Goal: Transaction & Acquisition: Purchase product/service

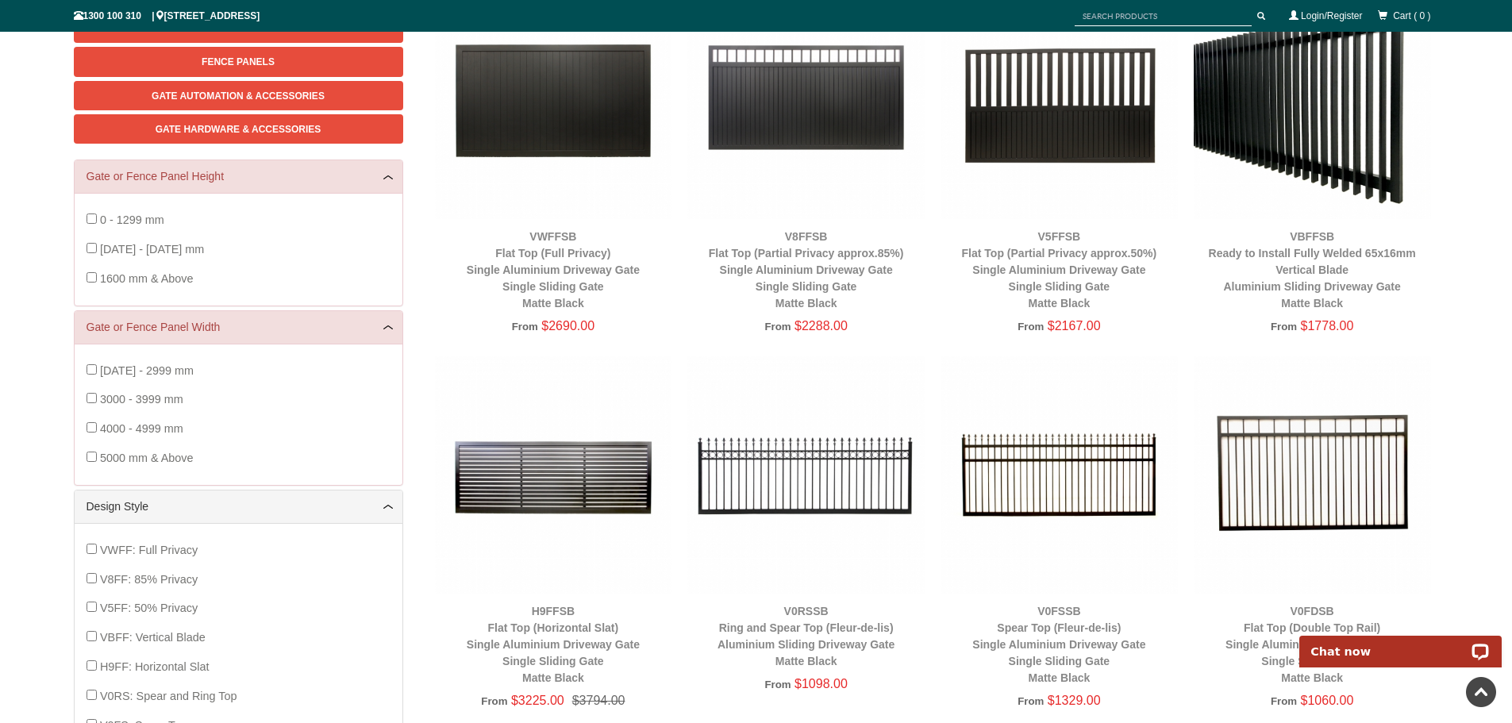
scroll to position [119, 0]
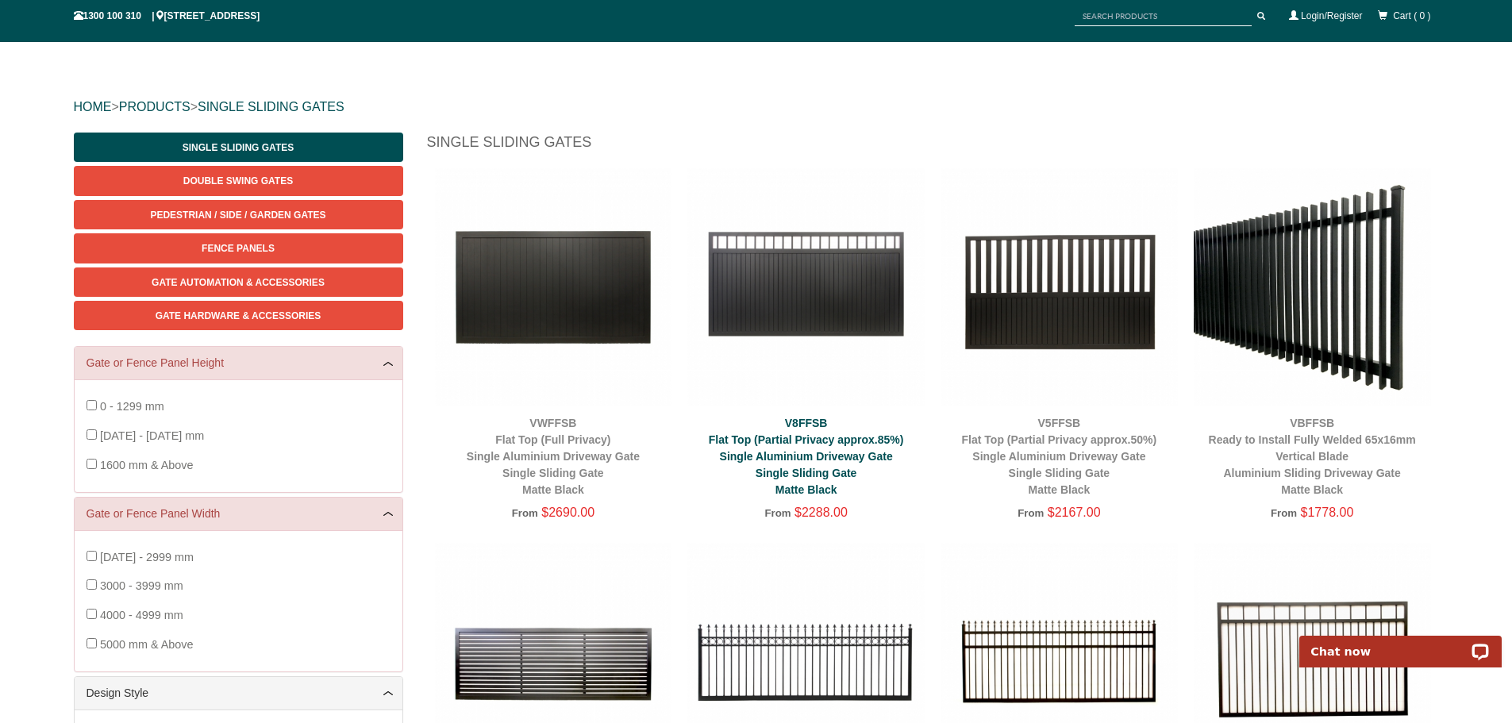
click at [830, 452] on link "V8FFSB Flat Top (Partial Privacy approx.85%) Single Aluminium Driveway Gate Sin…" at bounding box center [806, 456] width 195 height 79
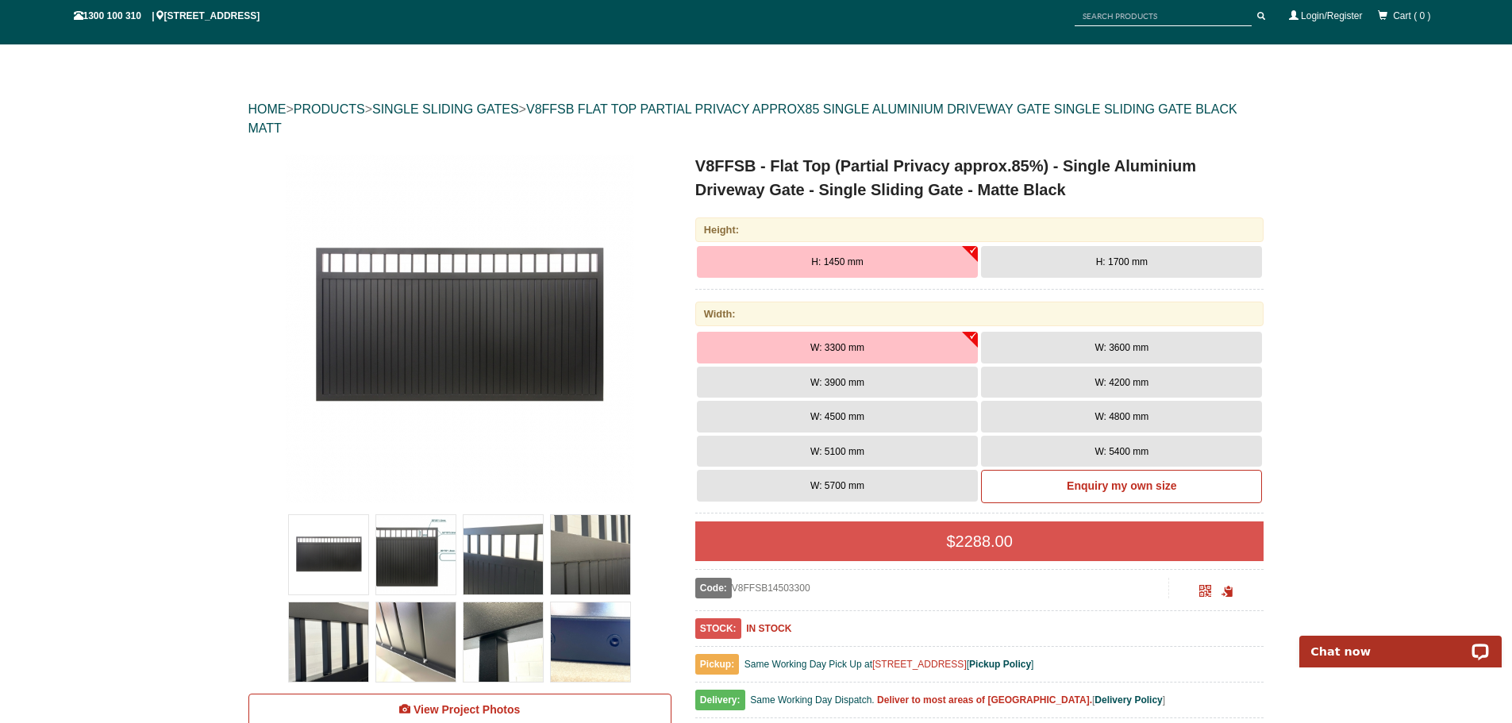
scroll to position [119, 0]
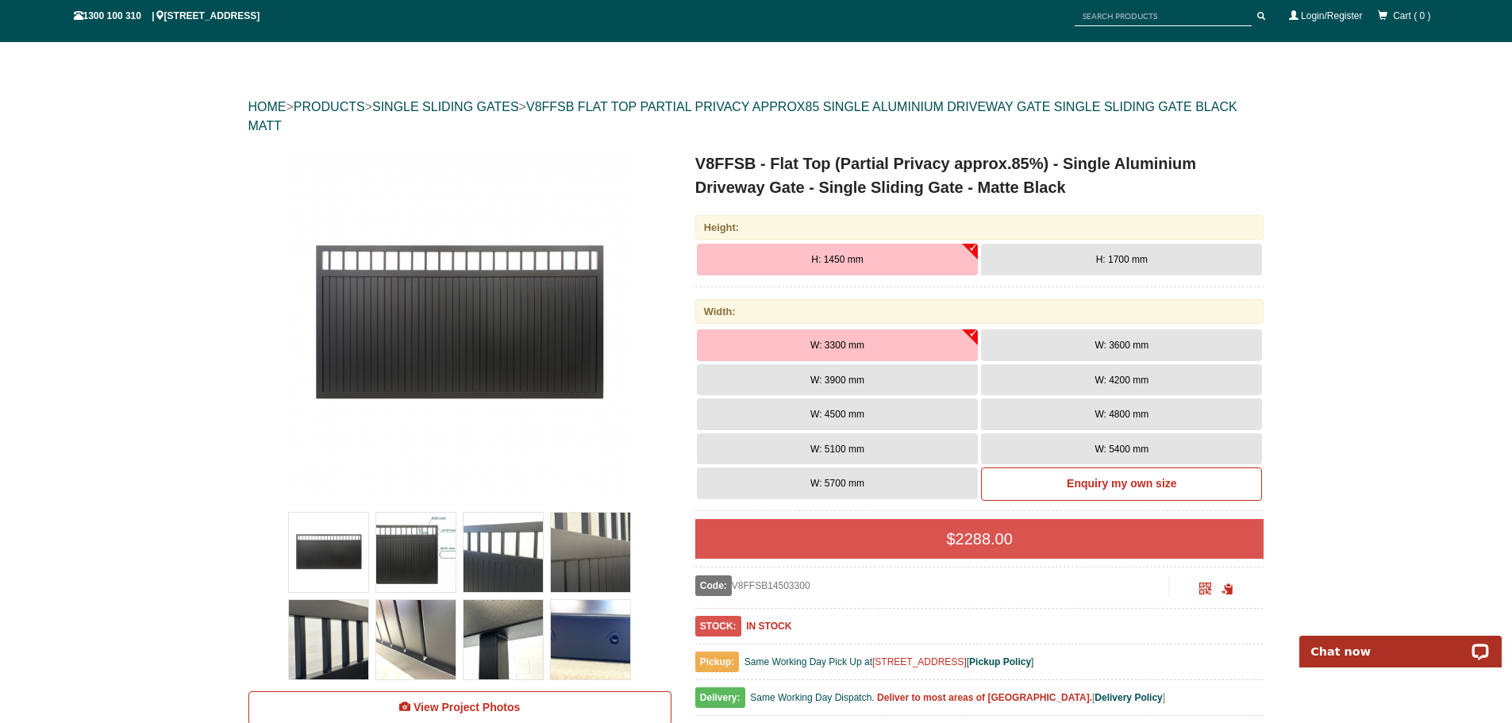
click at [863, 487] on span "W: 5700 mm" at bounding box center [837, 483] width 54 height 11
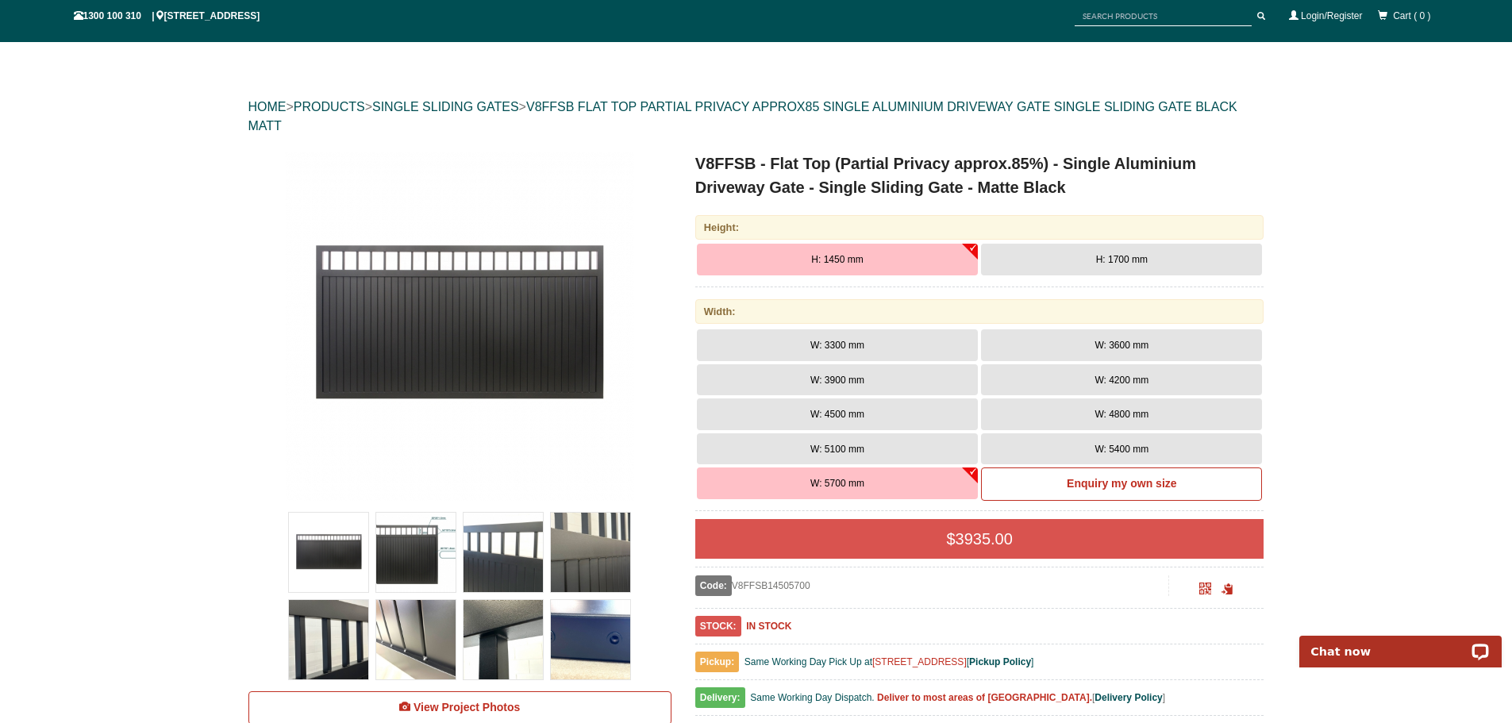
click at [1097, 257] on span "H: 1700 mm" at bounding box center [1122, 259] width 52 height 11
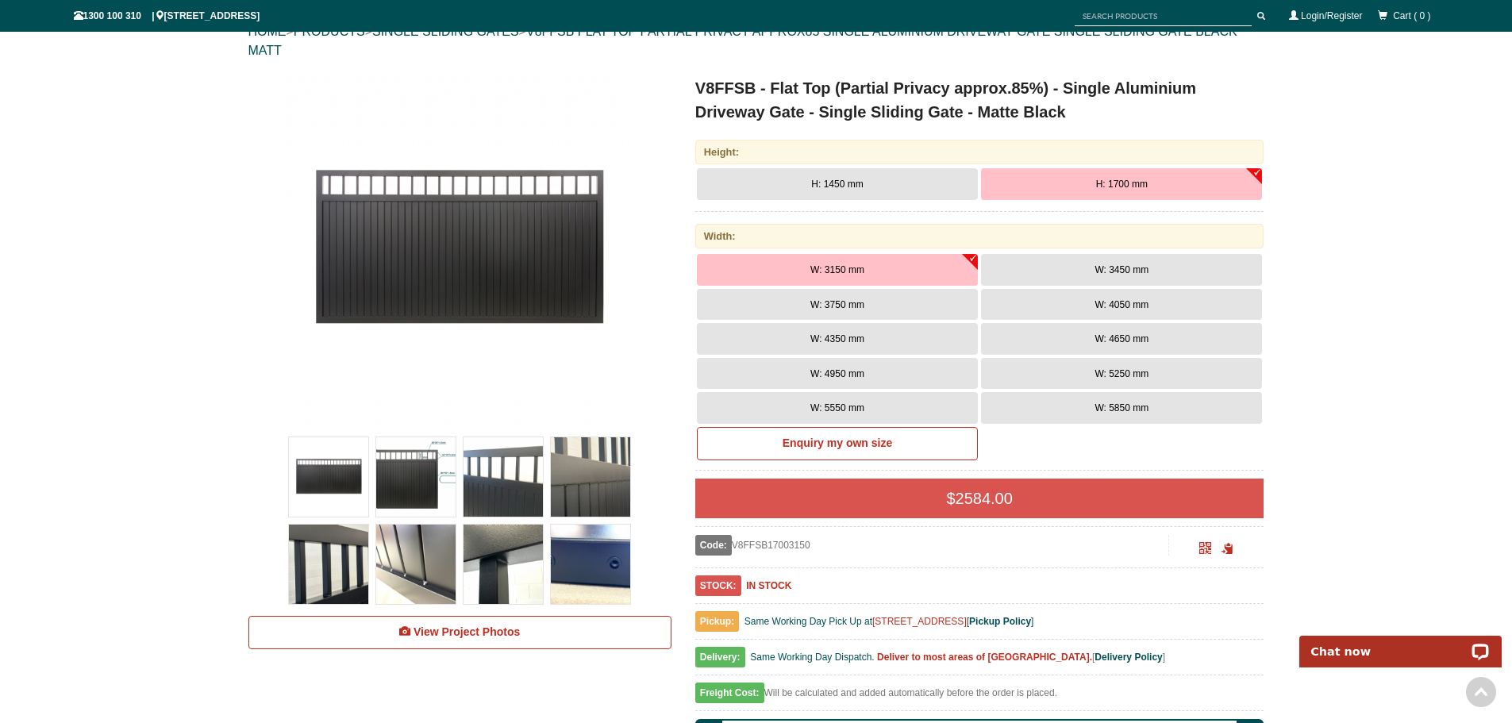
scroll to position [357, 0]
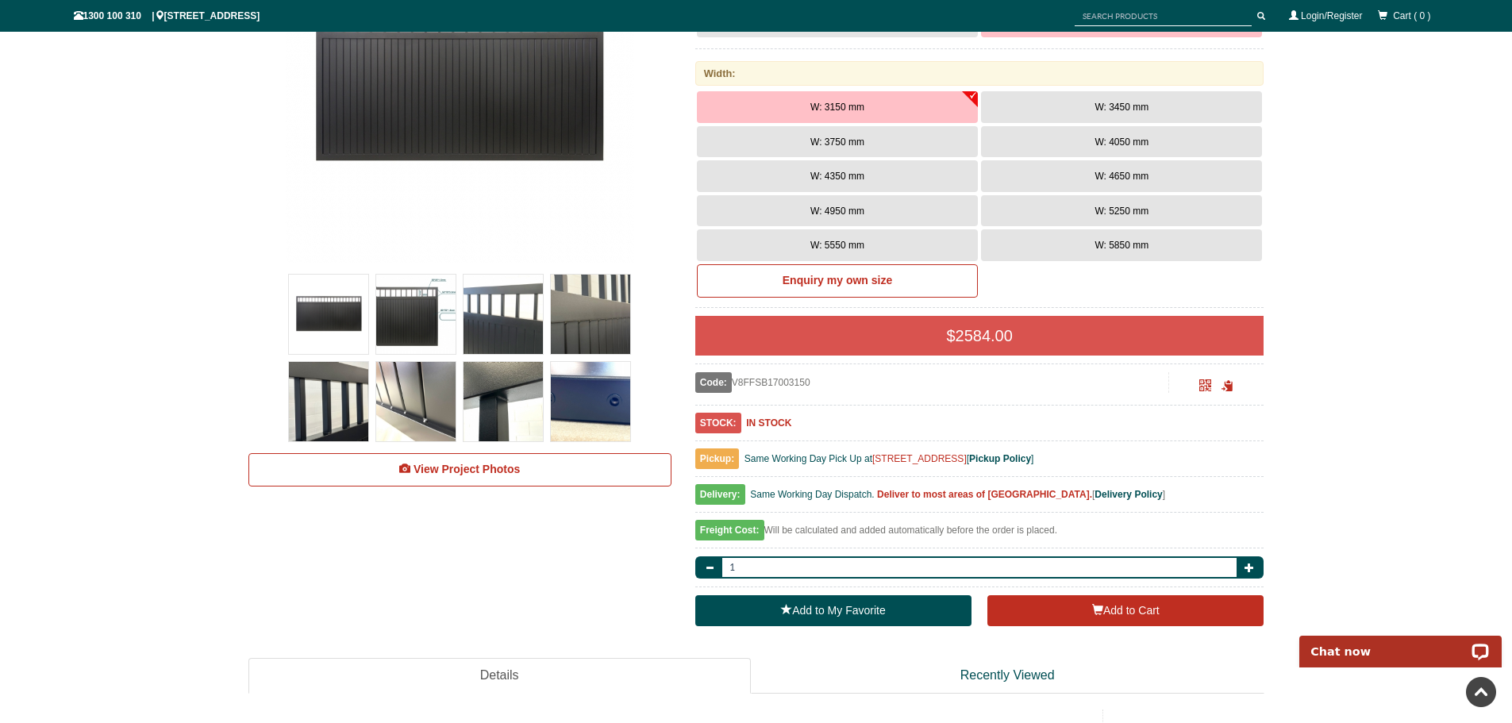
click at [560, 407] on img at bounding box center [590, 401] width 79 height 79
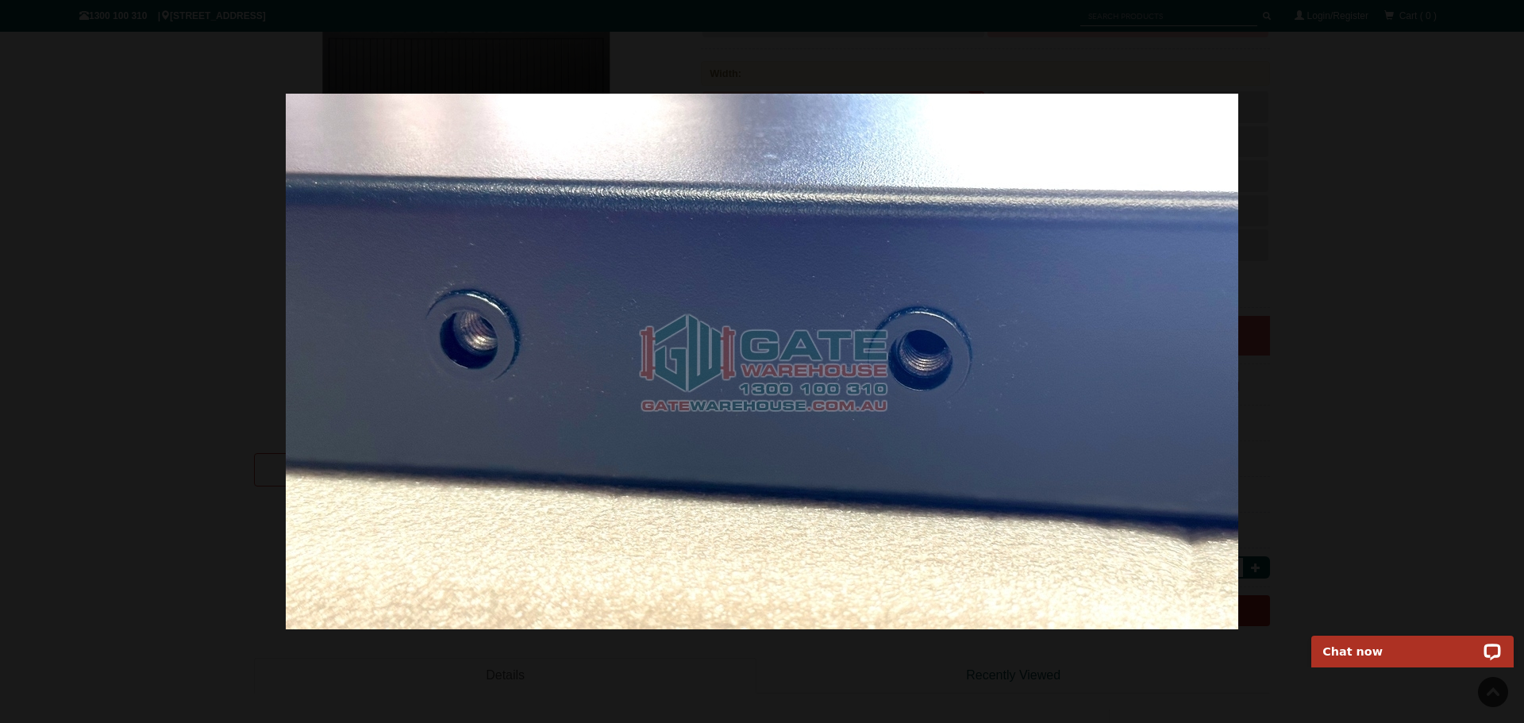
click at [508, 406] on img at bounding box center [762, 362] width 952 height 536
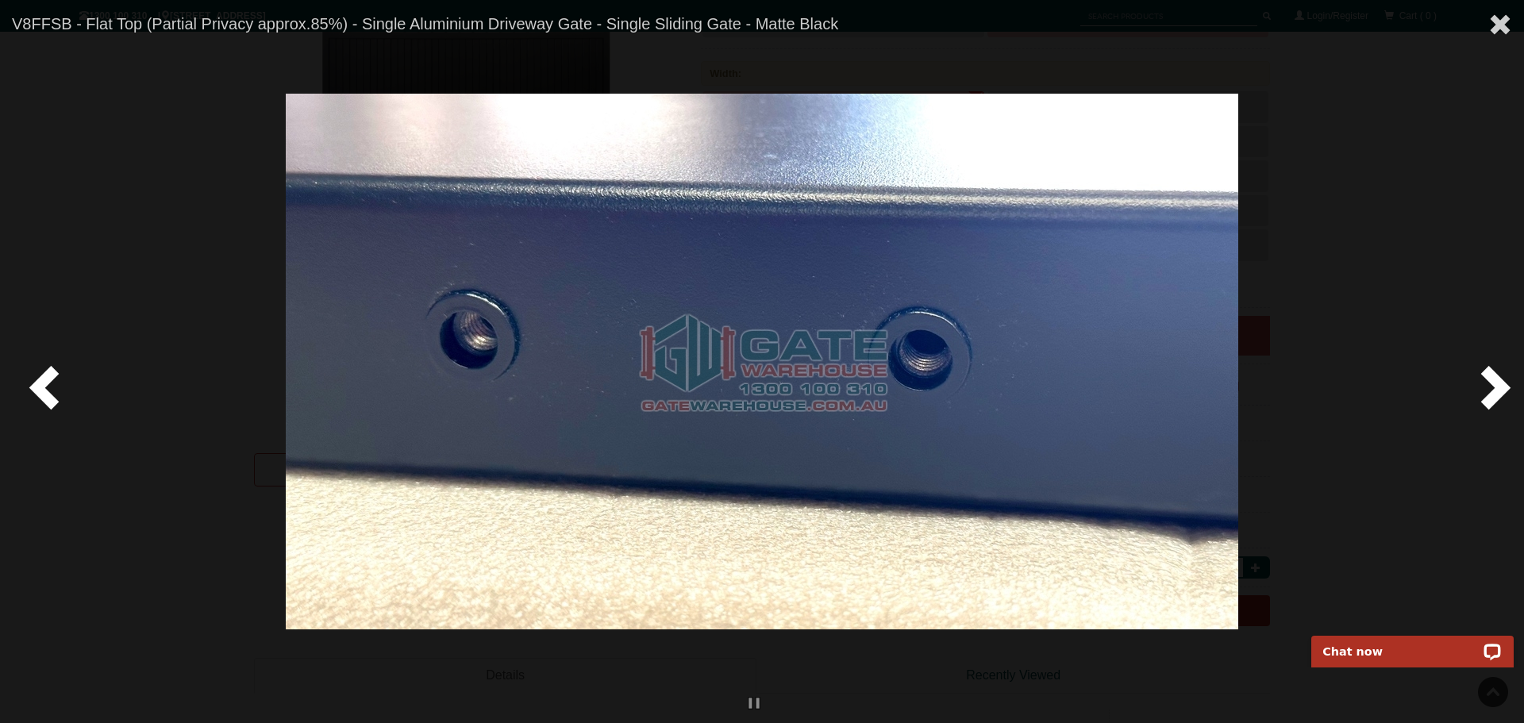
click at [59, 376] on span at bounding box center [48, 387] width 48 height 48
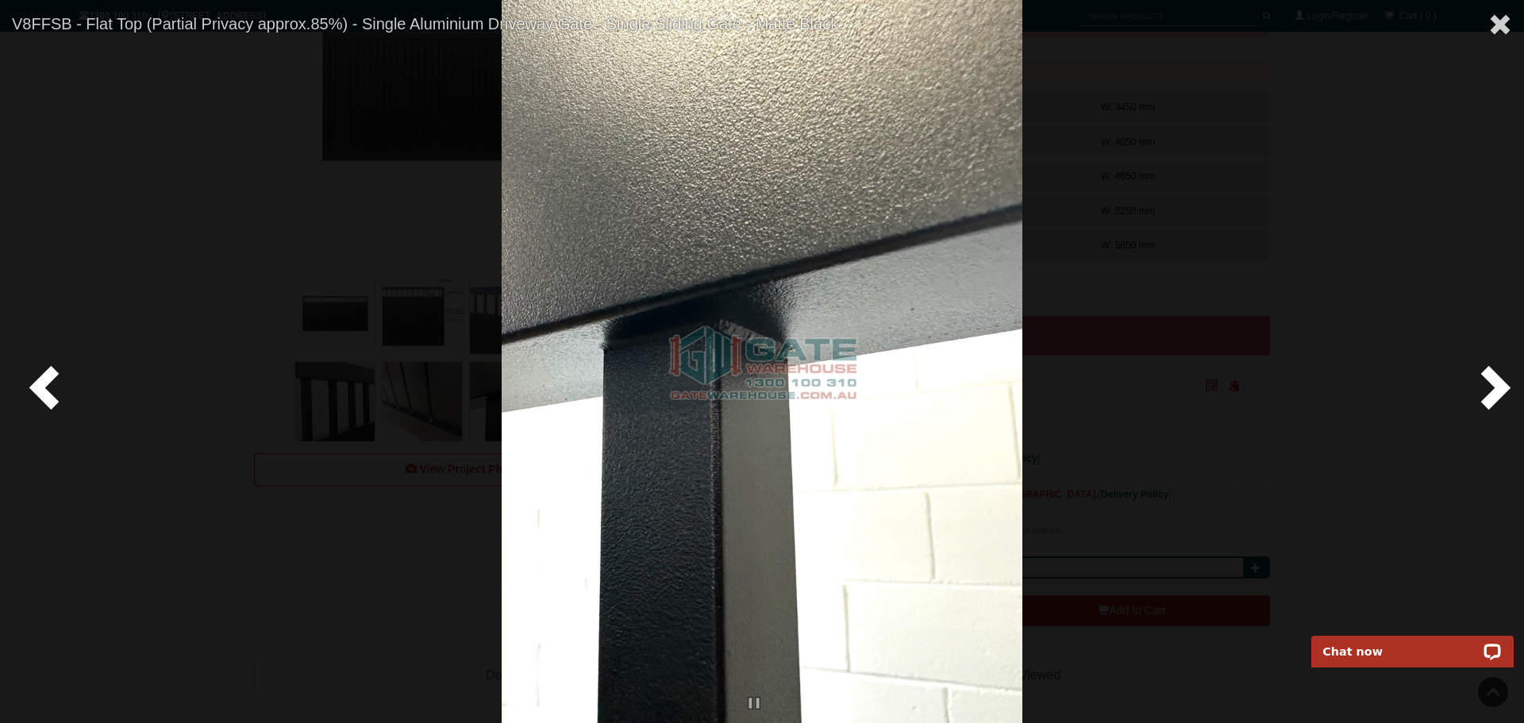
click at [50, 383] on span at bounding box center [48, 387] width 48 height 48
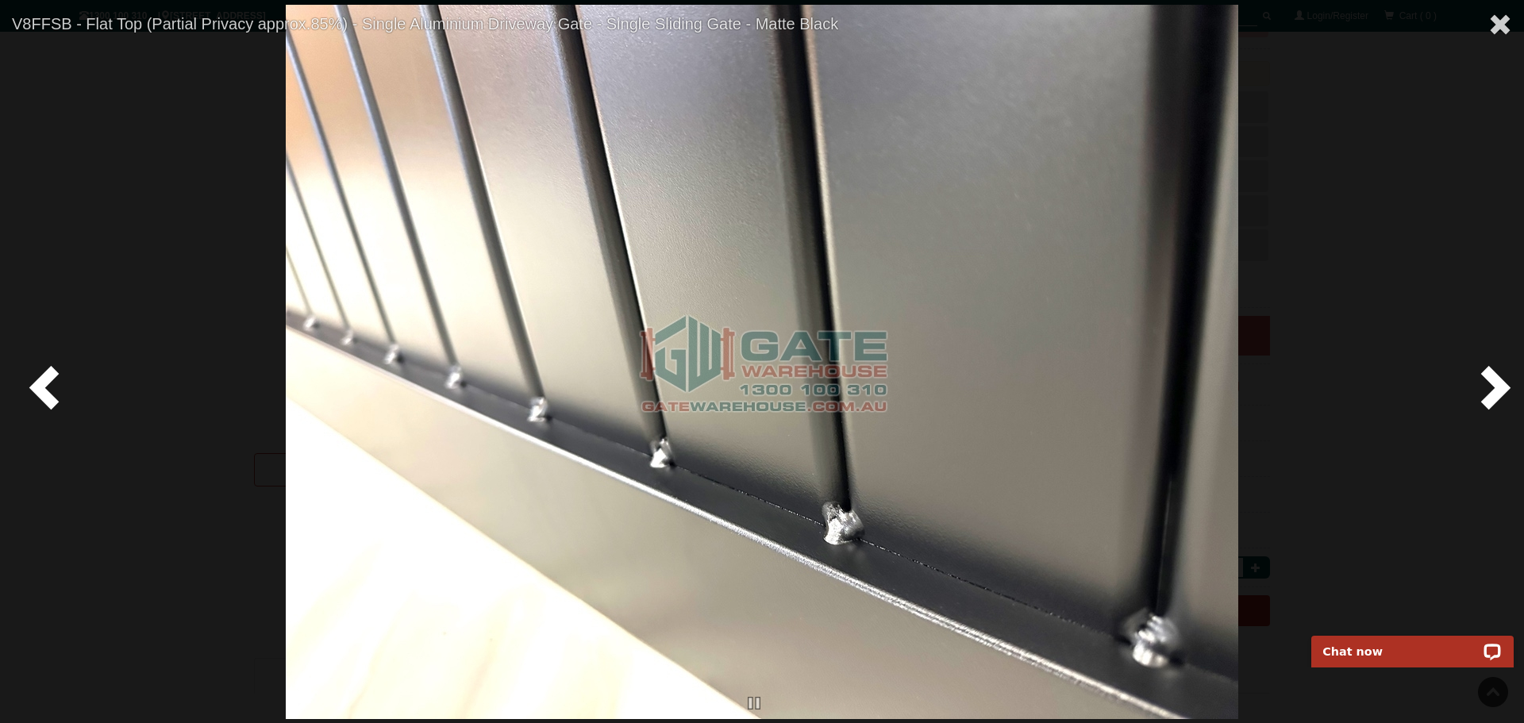
click at [50, 383] on span at bounding box center [48, 387] width 48 height 48
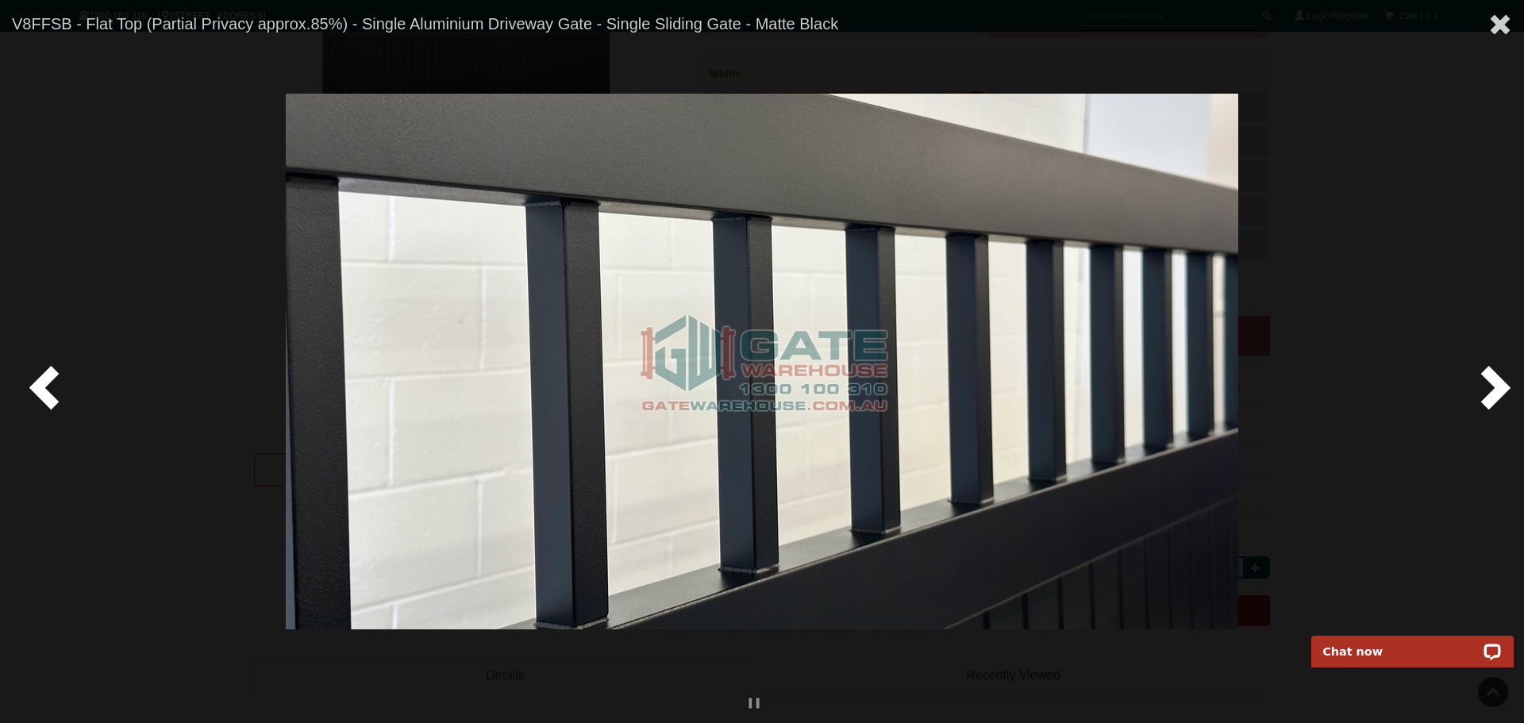
click at [50, 383] on span at bounding box center [48, 387] width 48 height 48
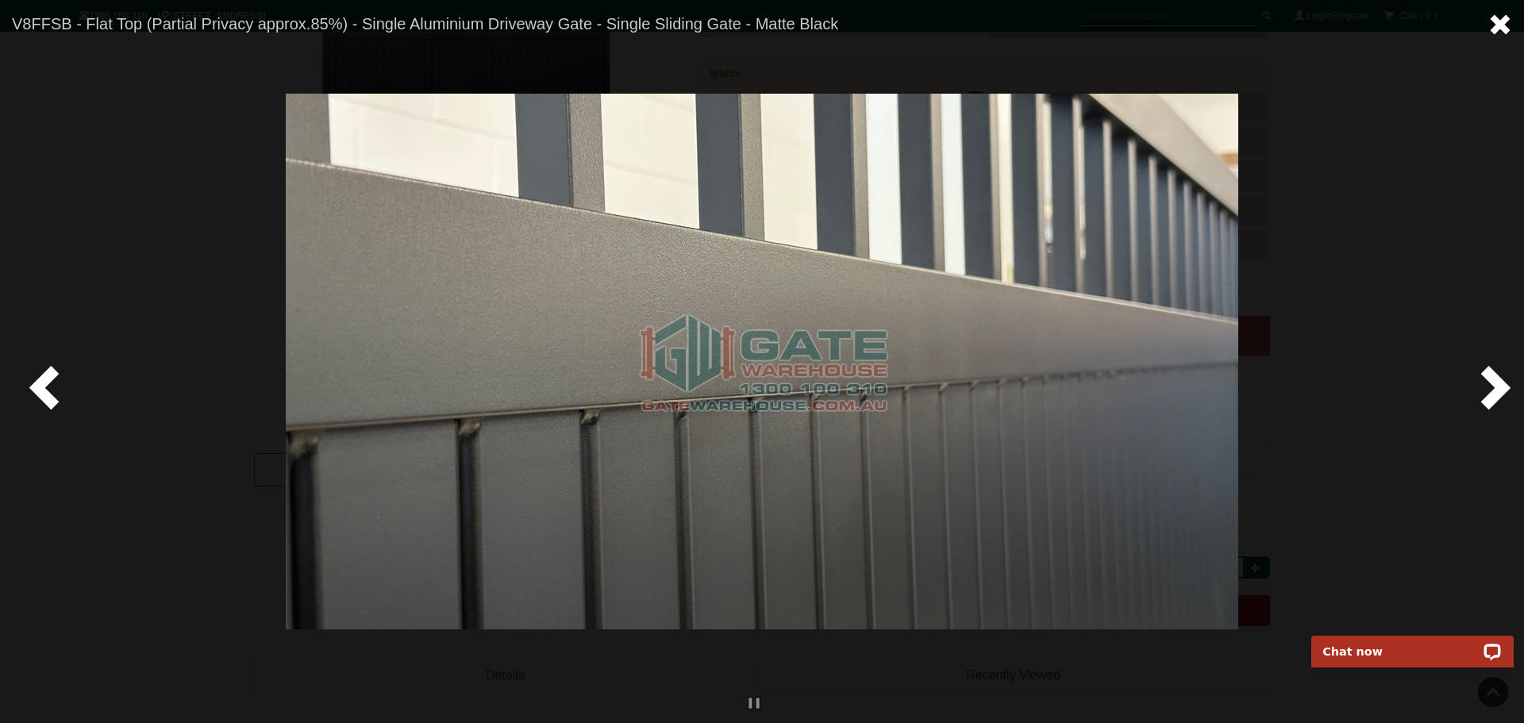
click at [1497, 20] on span at bounding box center [1500, 25] width 24 height 24
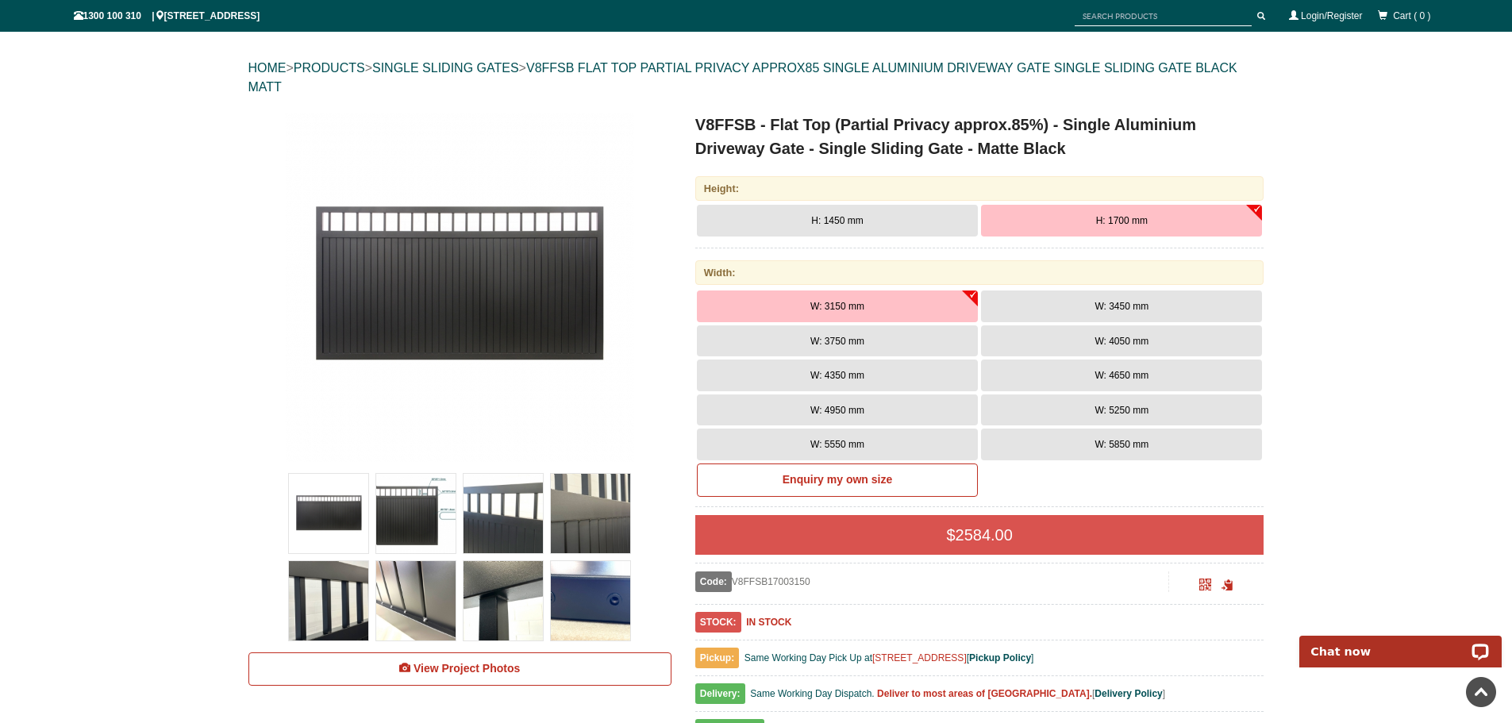
scroll to position [40, 0]
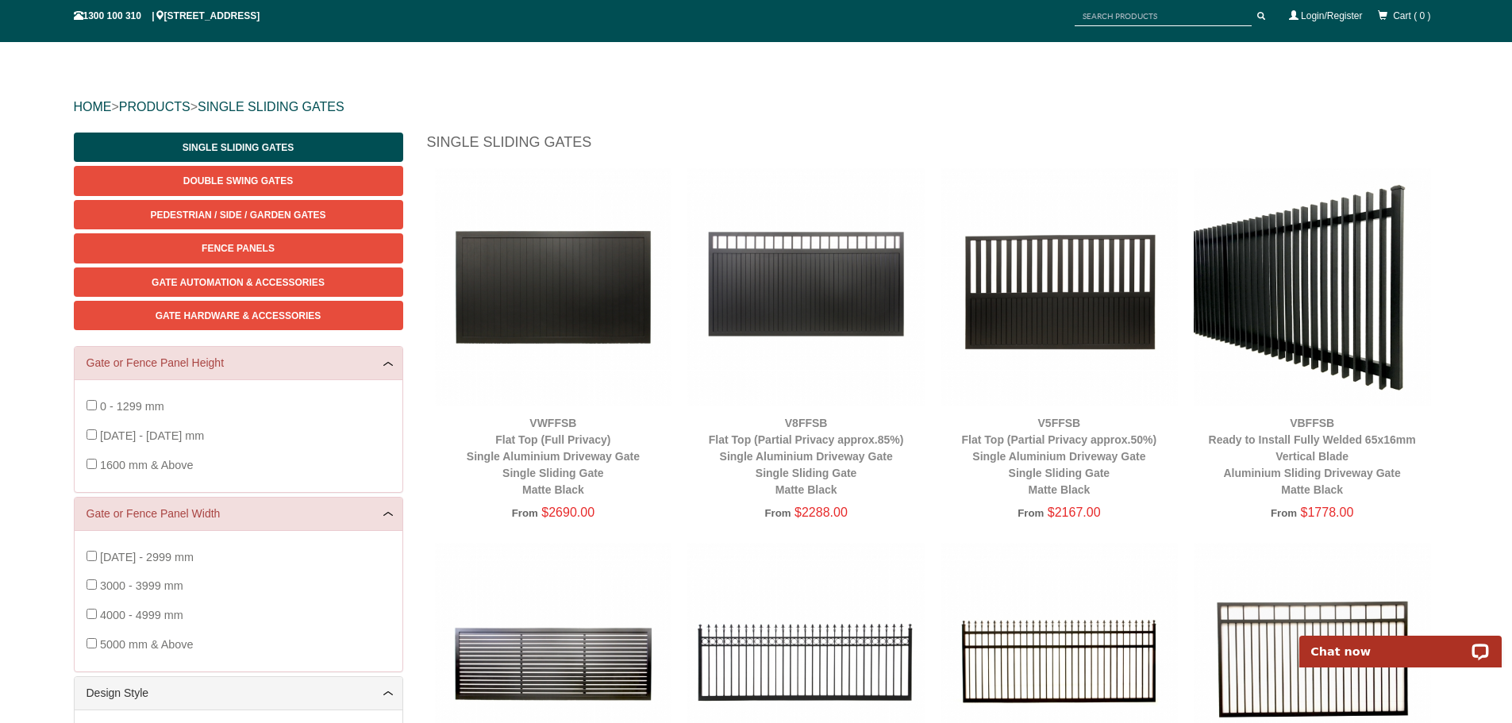
click at [1087, 307] on img at bounding box center [1059, 286] width 237 height 237
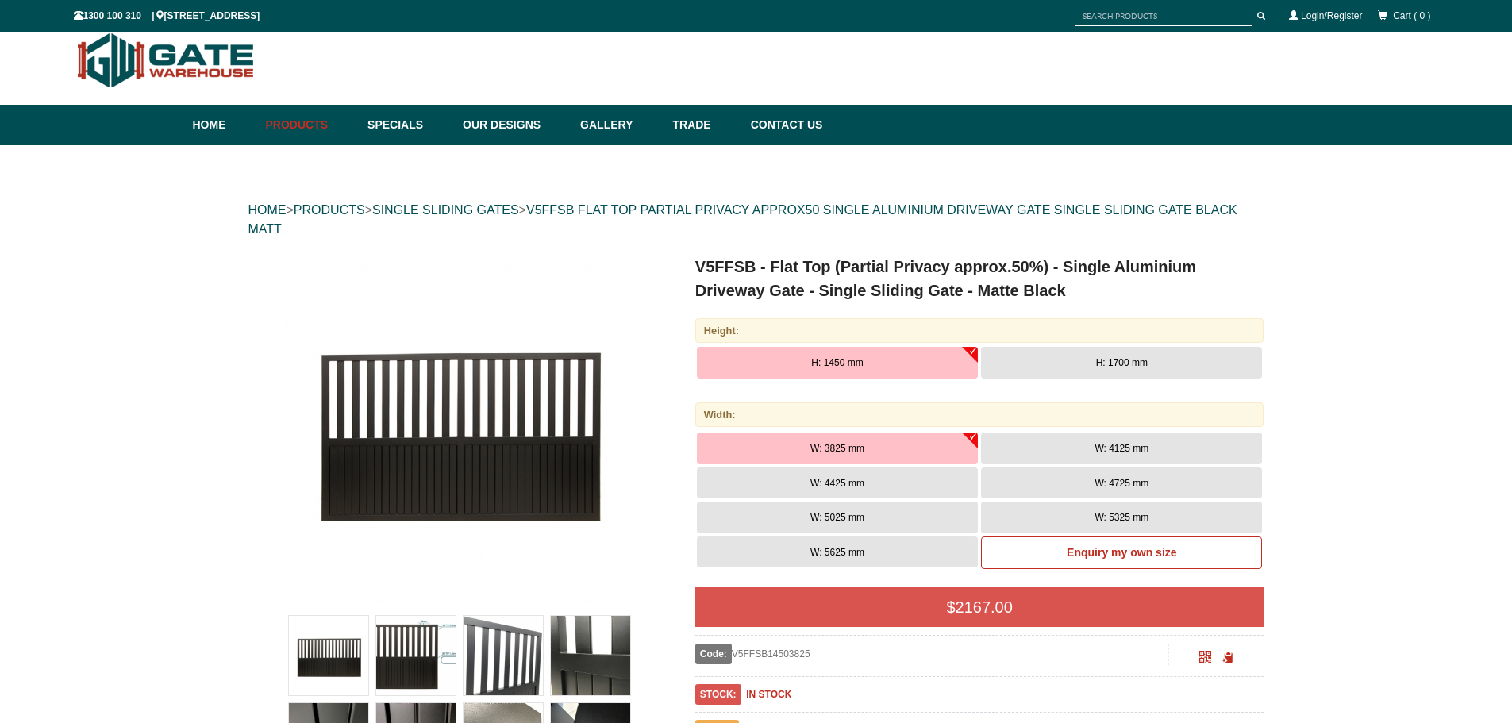
scroll to position [40, 0]
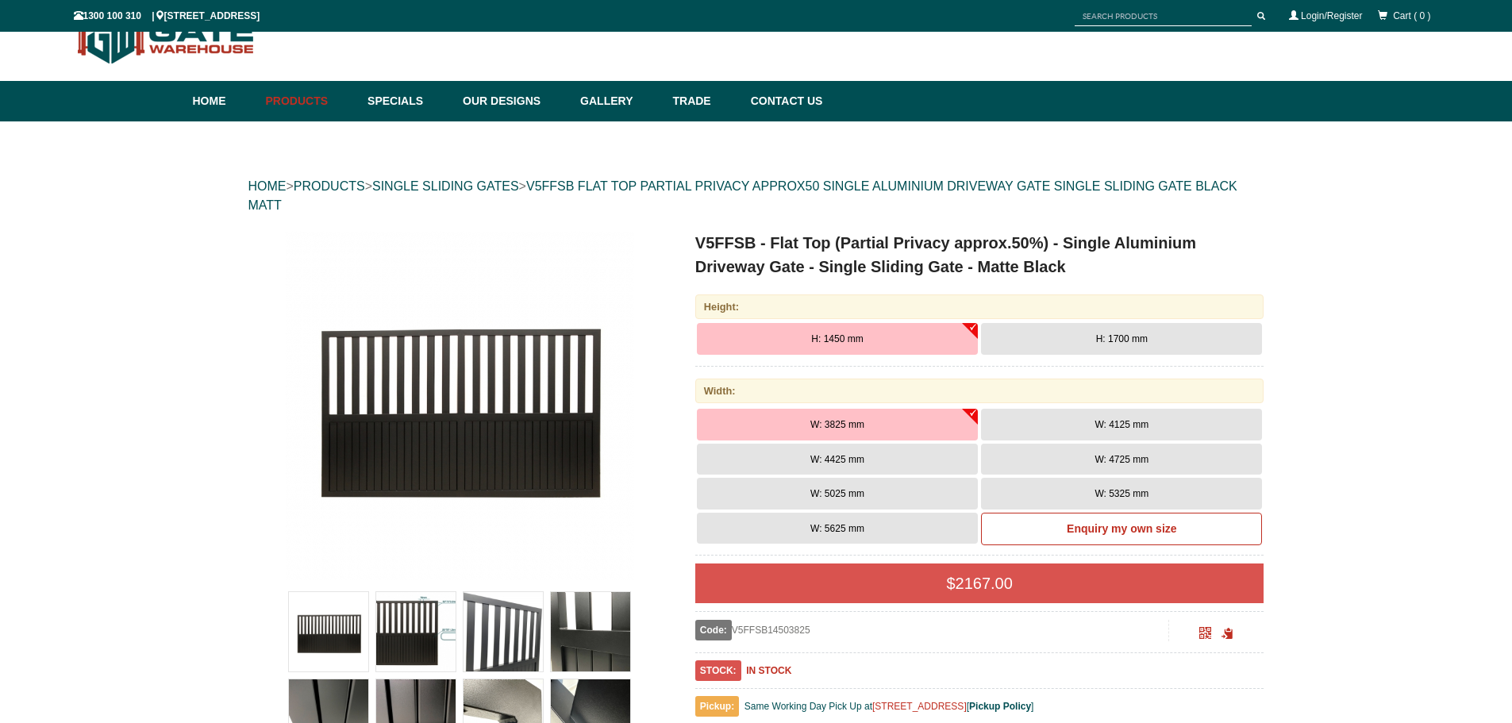
click at [1162, 337] on button "H: 1700 mm" at bounding box center [1121, 339] width 281 height 32
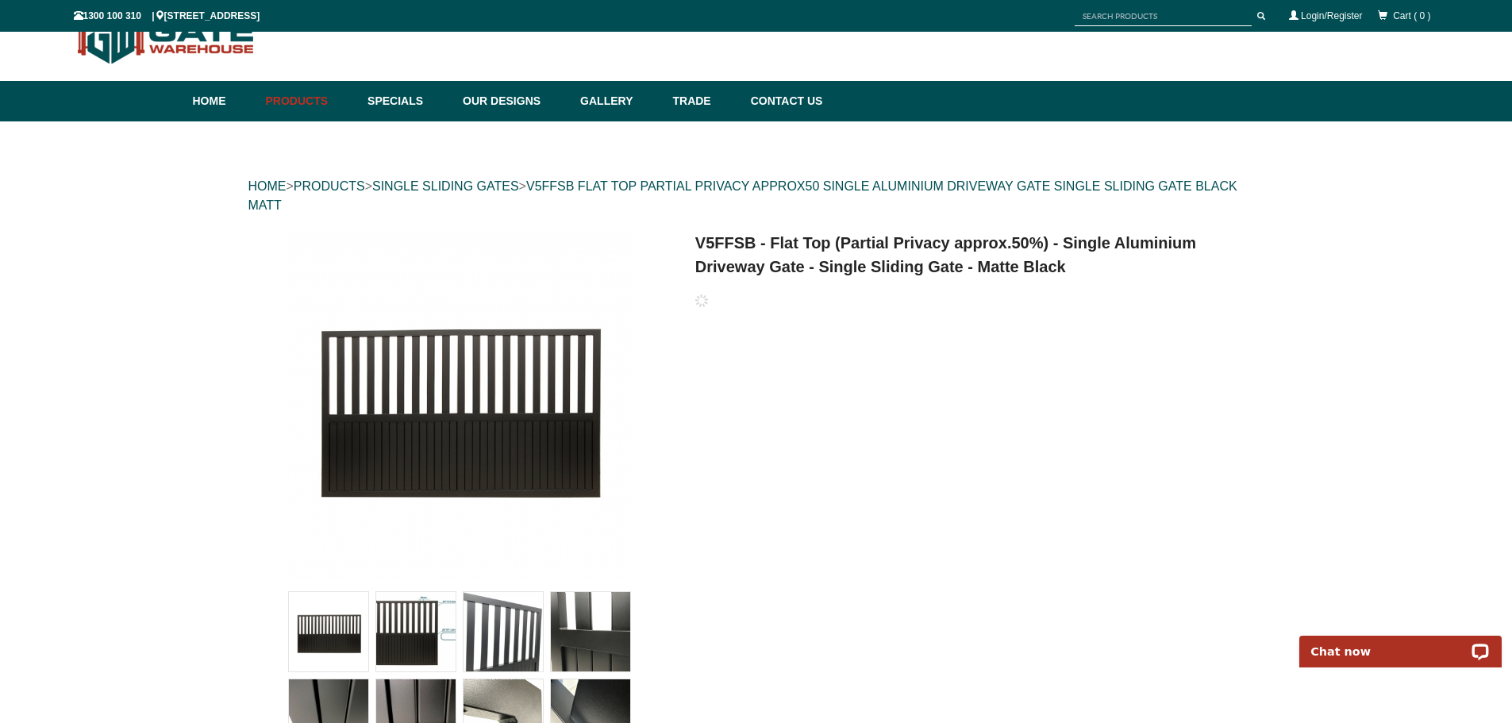
scroll to position [0, 0]
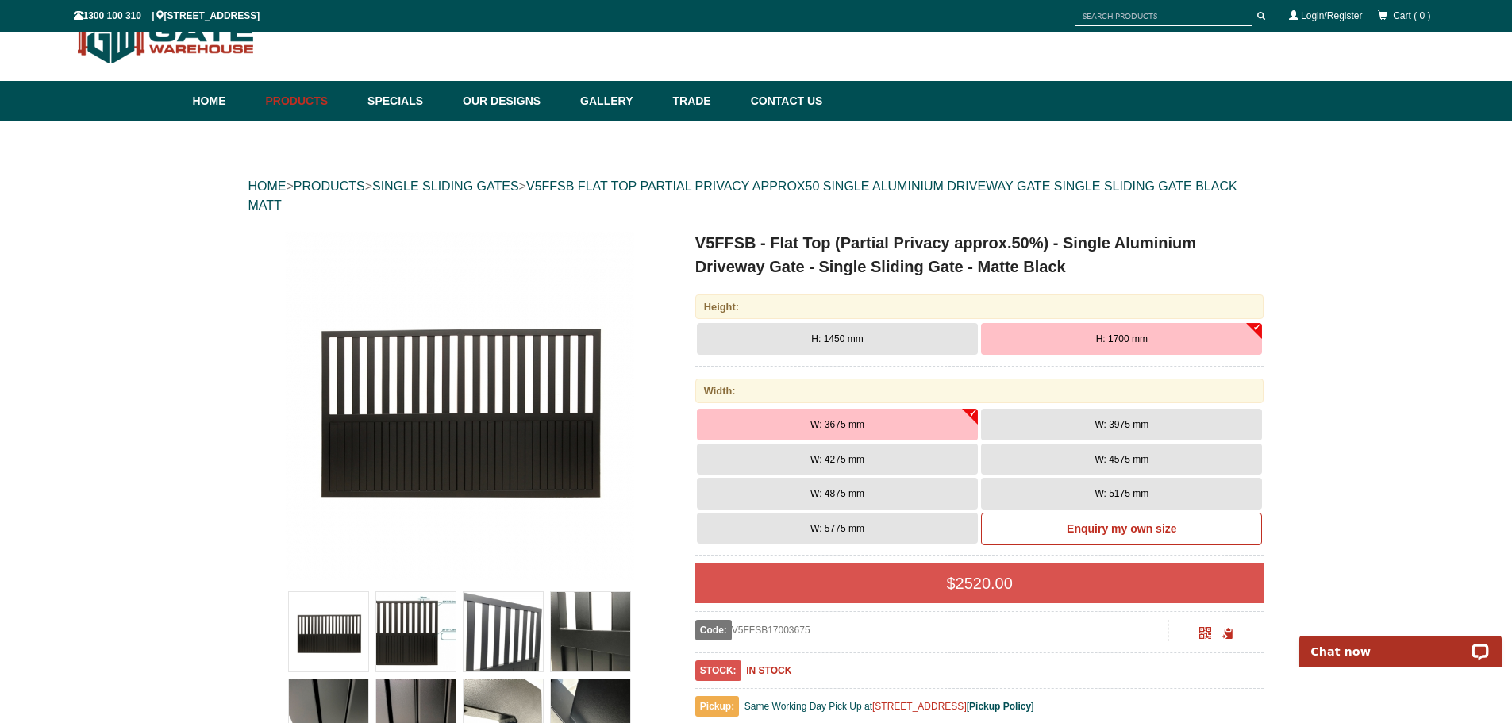
click at [856, 531] on span "W: 5775 mm" at bounding box center [837, 528] width 54 height 11
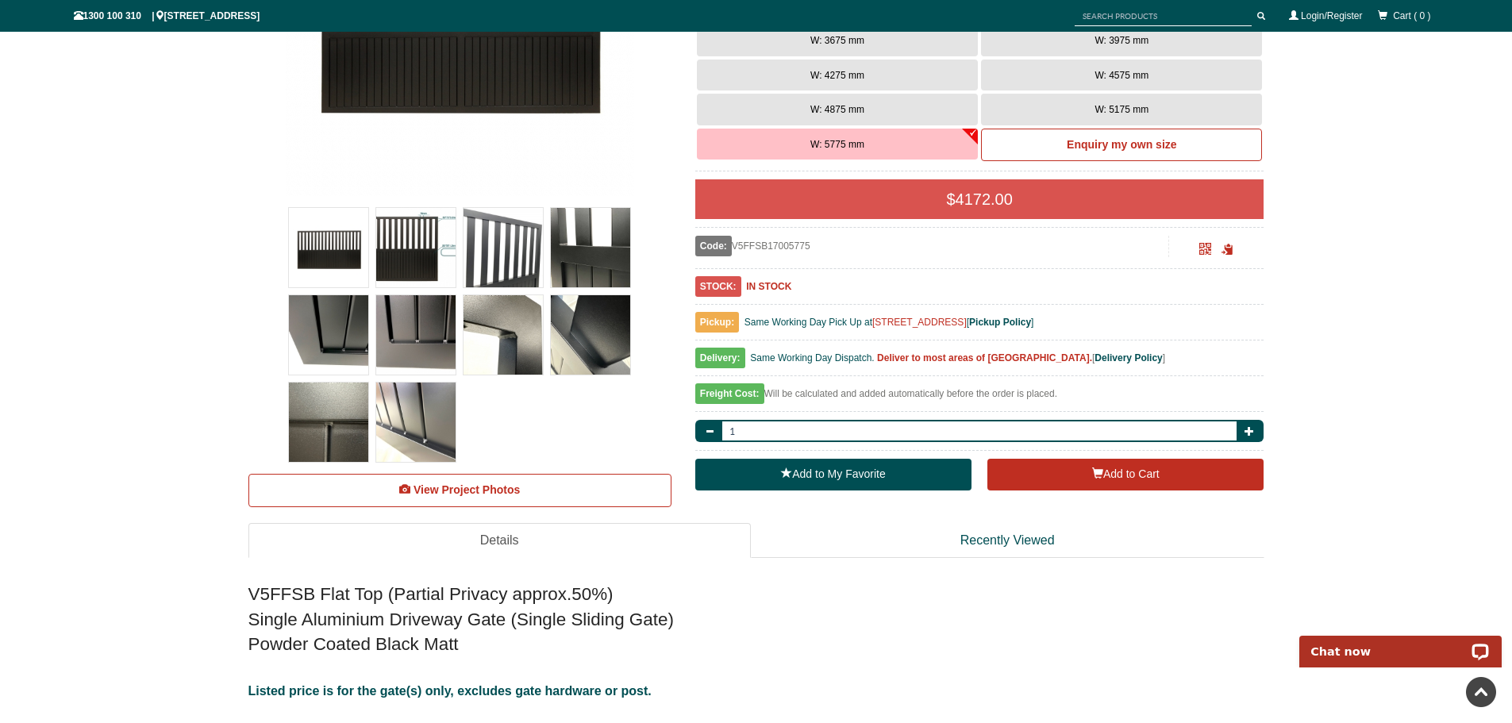
scroll to position [437, 0]
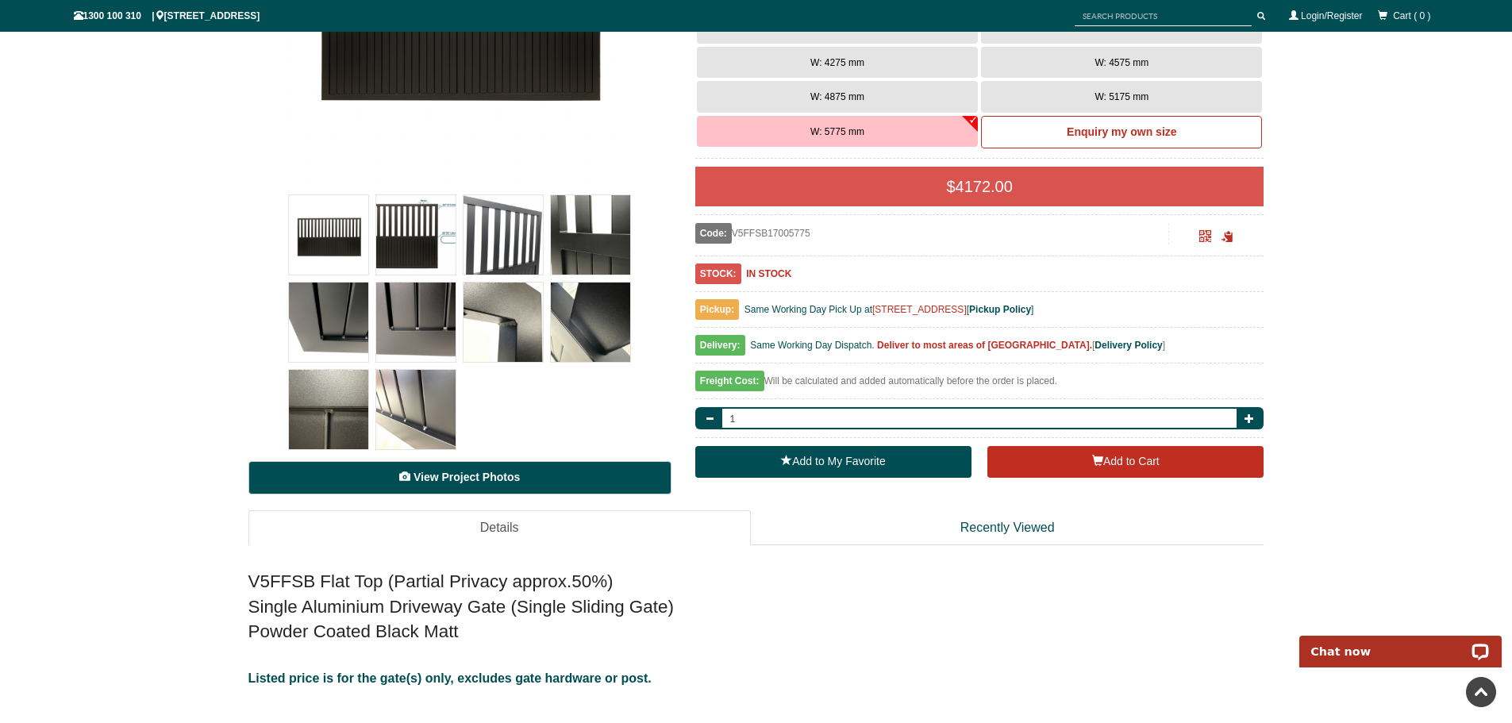
click at [420, 478] on span "View Project Photos" at bounding box center [467, 477] width 106 height 13
